Goal: Transaction & Acquisition: Purchase product/service

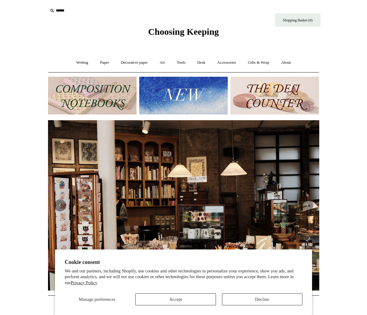
scroll to position [0, 271]
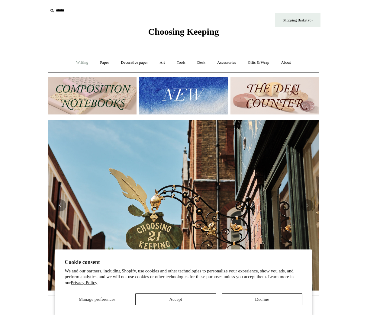
click at [81, 62] on link "Writing +" at bounding box center [82, 63] width 23 height 16
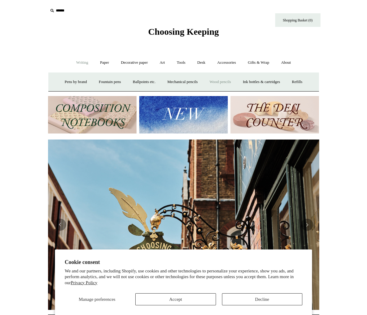
click at [229, 82] on link "Wood pencils +" at bounding box center [220, 82] width 32 height 16
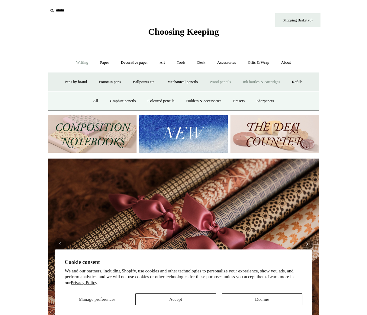
scroll to position [0, 542]
click at [93, 99] on link "All" at bounding box center [96, 101] width 16 height 16
click at [106, 62] on link "Paper +" at bounding box center [104, 63] width 20 height 16
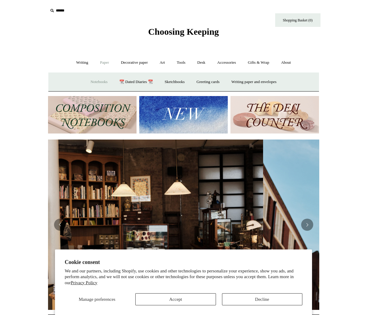
scroll to position [0, 4]
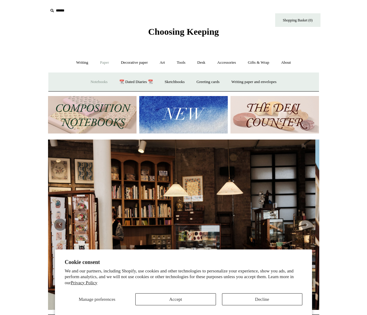
click at [95, 80] on link "Notebooks +" at bounding box center [99, 82] width 28 height 16
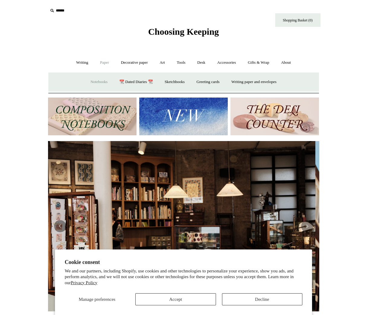
scroll to position [0, 0]
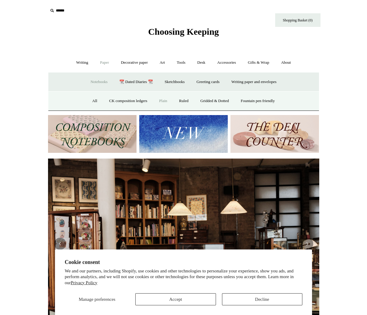
click at [162, 100] on link "Plain" at bounding box center [163, 101] width 19 height 16
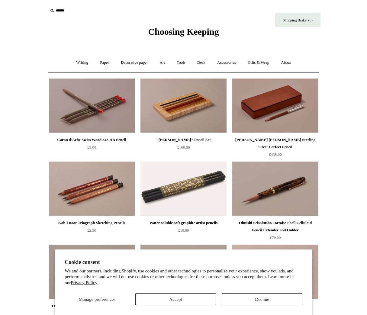
click at [167, 32] on span "Choosing Keeping" at bounding box center [183, 32] width 71 height 10
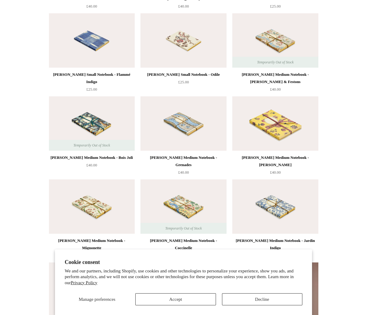
scroll to position [1644, 0]
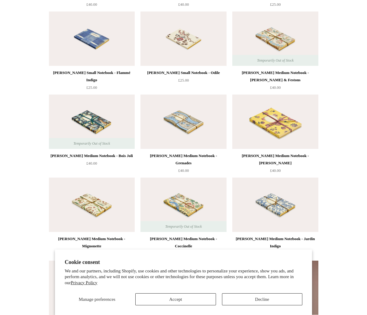
click at [179, 126] on img at bounding box center [183, 121] width 86 height 54
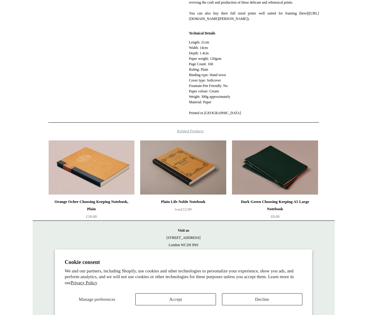
scroll to position [302, 0]
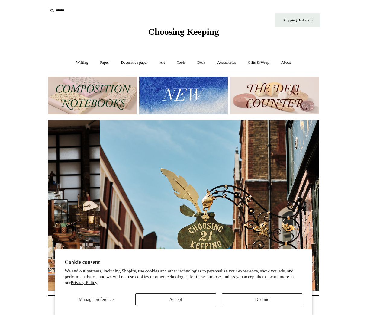
scroll to position [0, 271]
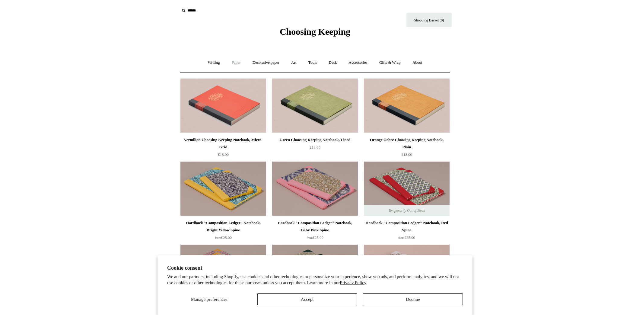
click at [232, 63] on link "Paper +" at bounding box center [236, 63] width 20 height 16
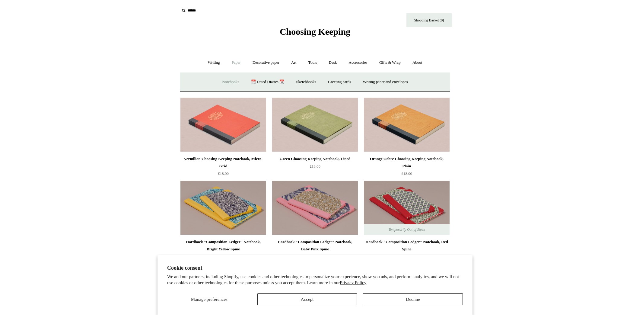
click at [230, 79] on link "Notebooks +" at bounding box center [231, 82] width 28 height 16
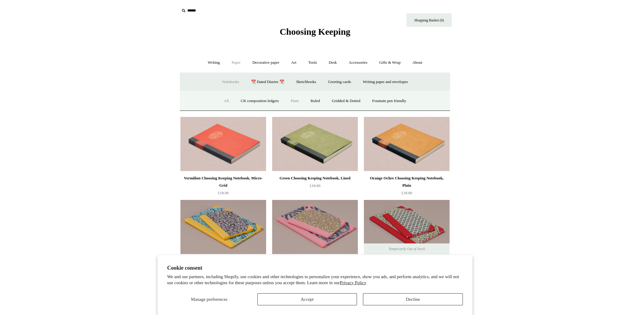
click at [295, 99] on link "Plain" at bounding box center [294, 101] width 19 height 16
click at [270, 63] on link "Decorative paper +" at bounding box center [266, 63] width 38 height 16
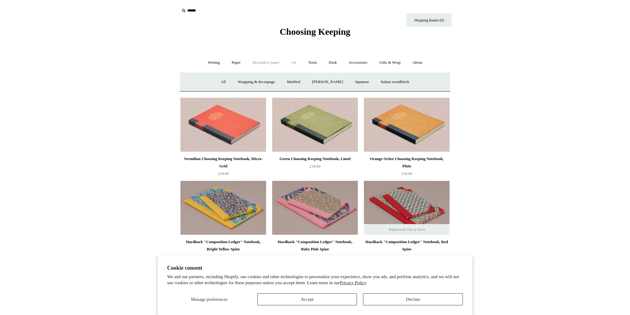
click at [296, 63] on link "Art +" at bounding box center [294, 63] width 16 height 16
click at [315, 63] on link "Tools +" at bounding box center [313, 63] width 20 height 16
click at [335, 64] on link "Desk +" at bounding box center [333, 62] width 19 height 16
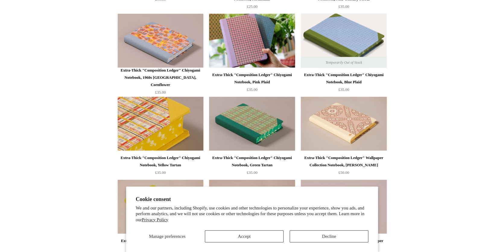
scroll to position [582, 0]
click at [165, 121] on img at bounding box center [161, 124] width 86 height 54
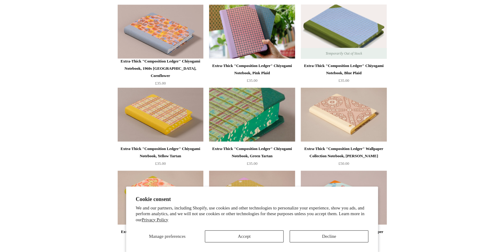
click at [239, 111] on img at bounding box center [252, 115] width 86 height 54
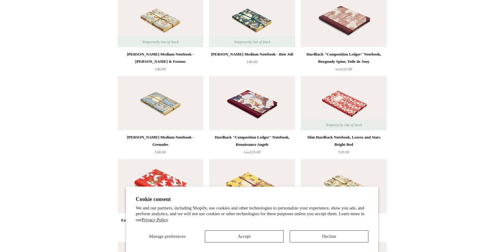
scroll to position [2928, 0]
click at [156, 100] on img at bounding box center [161, 102] width 86 height 54
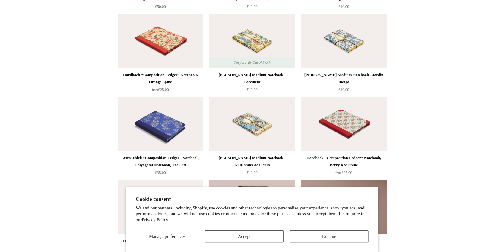
scroll to position [3156, 0]
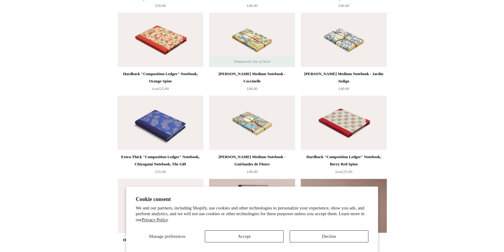
click at [156, 123] on img at bounding box center [161, 123] width 86 height 54
click at [344, 120] on img at bounding box center [344, 123] width 86 height 54
drag, startPoint x: 264, startPoint y: 123, endPoint x: 285, endPoint y: 103, distance: 28.2
click at [264, 123] on img at bounding box center [252, 123] width 86 height 54
drag, startPoint x: 334, startPoint y: 39, endPoint x: 300, endPoint y: 59, distance: 39.2
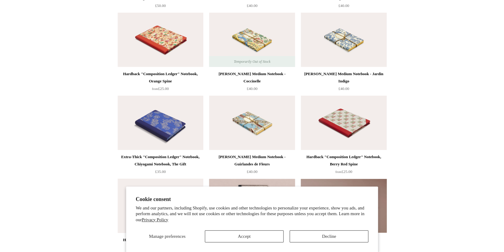
click at [334, 39] on img at bounding box center [344, 40] width 86 height 54
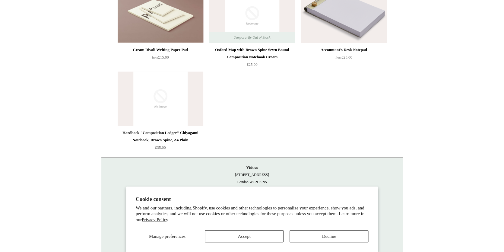
scroll to position [3429, 0]
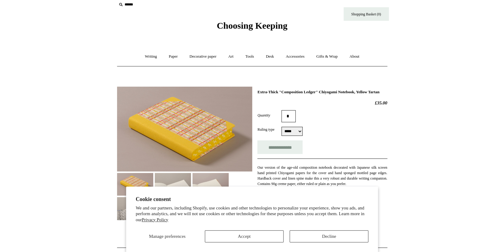
scroll to position [70, 0]
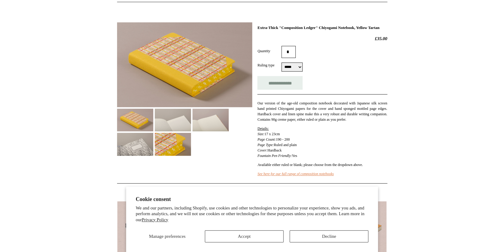
drag, startPoint x: 170, startPoint y: 125, endPoint x: 176, endPoint y: 131, distance: 8.5
click at [170, 125] on img at bounding box center [173, 120] width 36 height 23
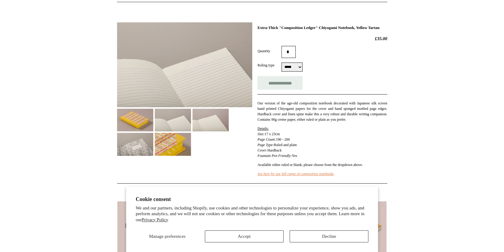
click at [153, 140] on img at bounding box center [135, 144] width 36 height 23
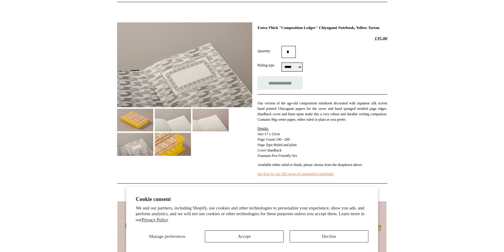
click at [191, 141] on img at bounding box center [173, 144] width 36 height 23
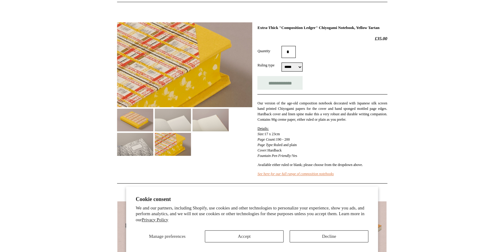
click at [207, 122] on img at bounding box center [211, 120] width 36 height 23
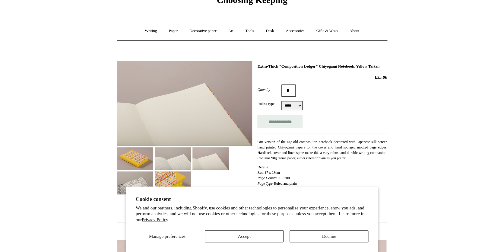
scroll to position [36, 0]
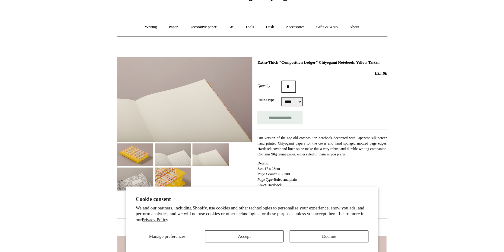
select select "*****"
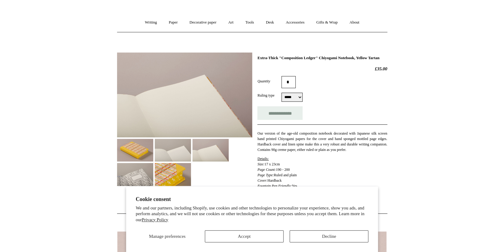
scroll to position [41, 0]
click at [124, 150] on img at bounding box center [135, 149] width 36 height 23
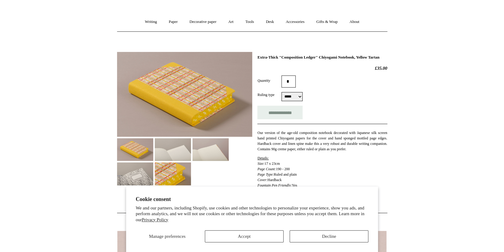
click at [191, 168] on img at bounding box center [173, 173] width 36 height 23
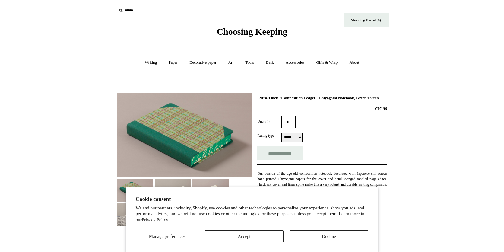
select select "*****"
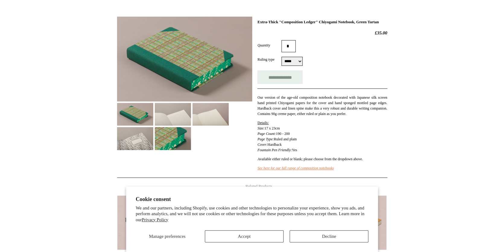
click at [175, 134] on img at bounding box center [173, 138] width 36 height 23
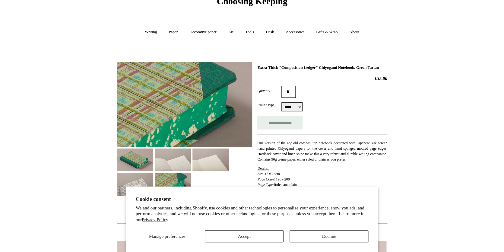
scroll to position [29, 0]
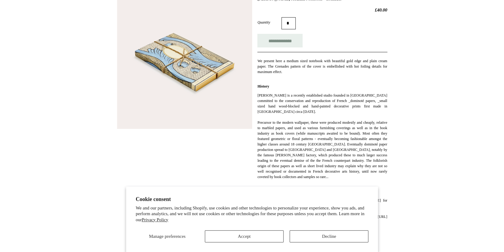
click at [190, 101] on img at bounding box center [184, 61] width 135 height 135
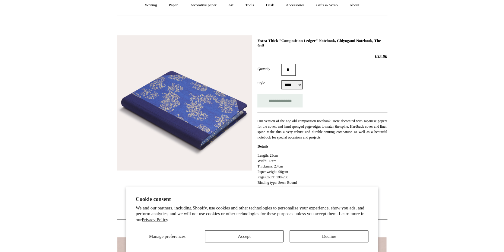
click at [181, 115] on img at bounding box center [184, 102] width 135 height 135
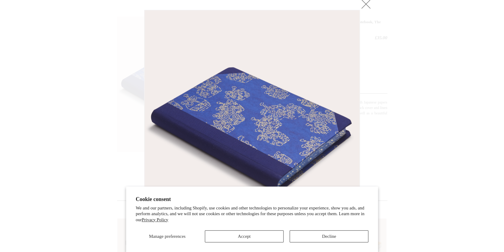
scroll to position [77, 0]
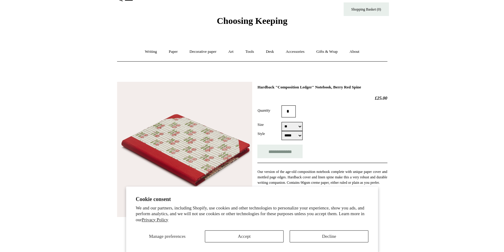
scroll to position [12, 0]
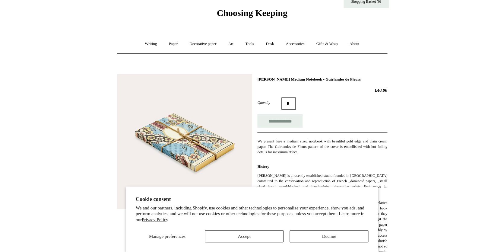
scroll to position [19, 0]
